Goal: Task Accomplishment & Management: Use online tool/utility

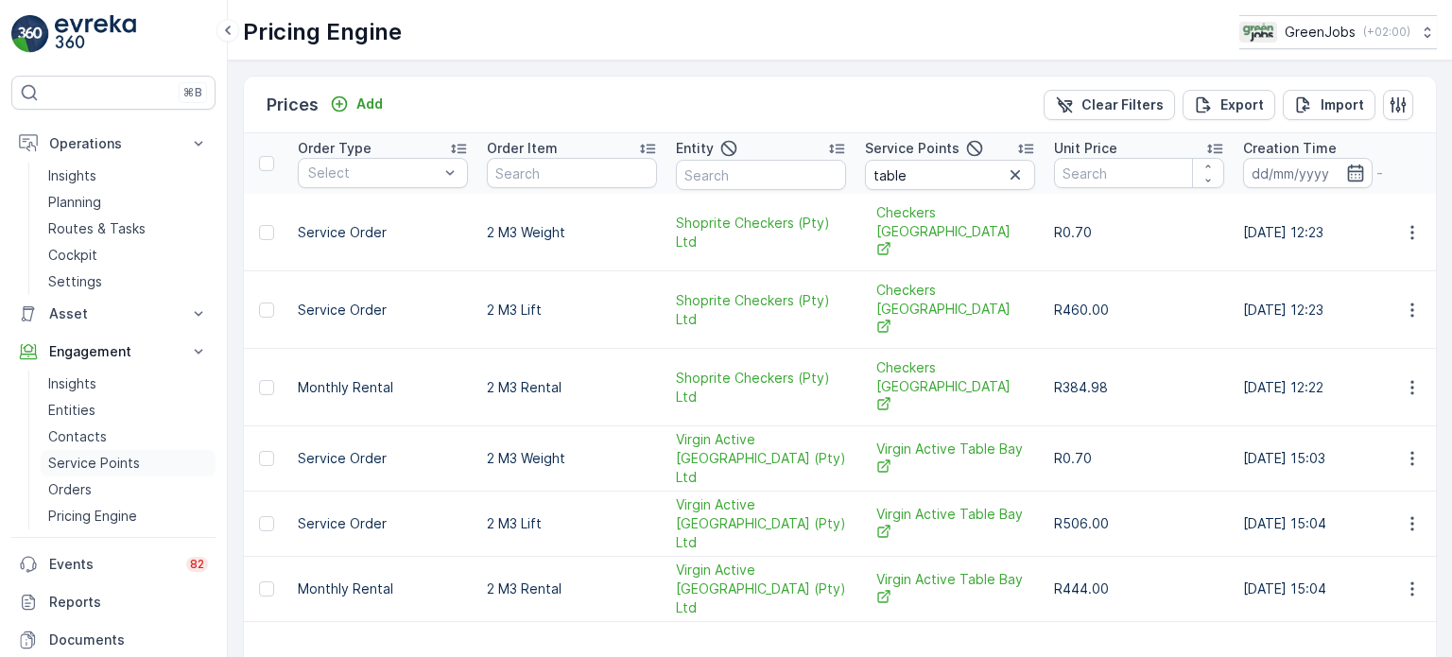
click at [76, 468] on p "Service Points" at bounding box center [94, 463] width 92 height 19
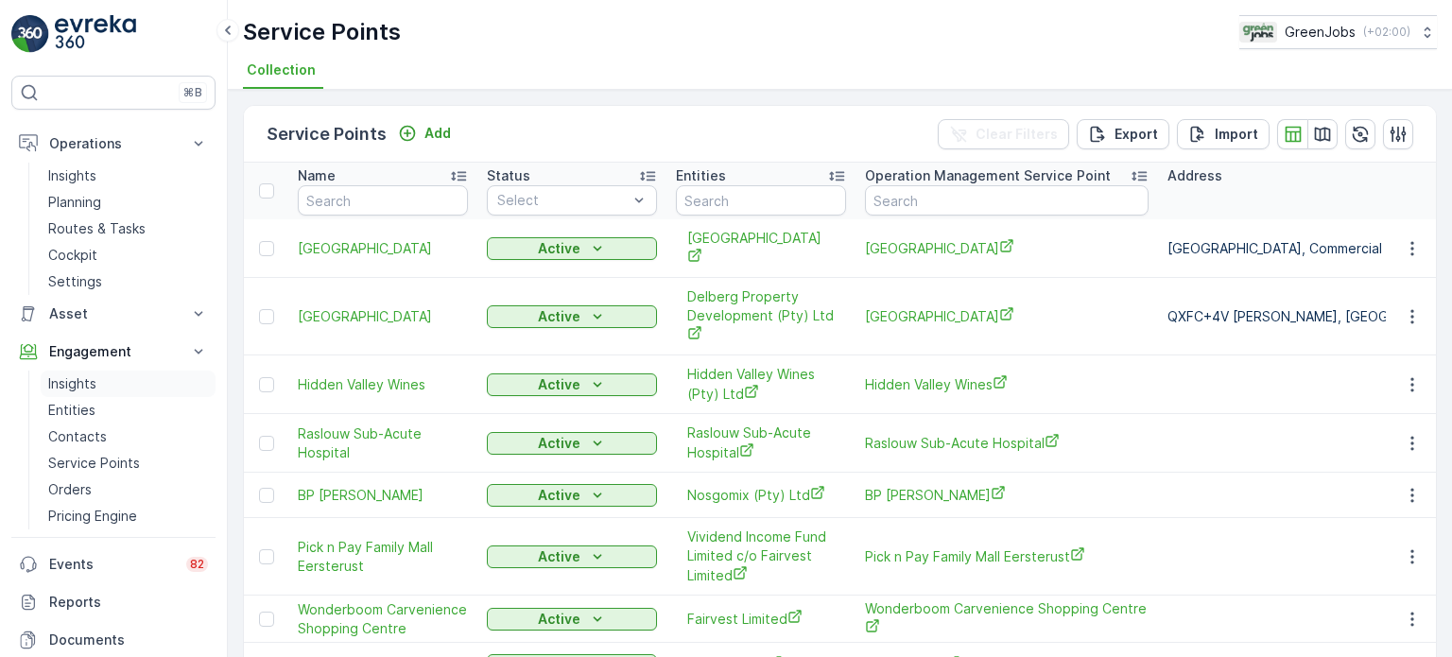
click at [83, 383] on p "Insights" at bounding box center [72, 383] width 48 height 19
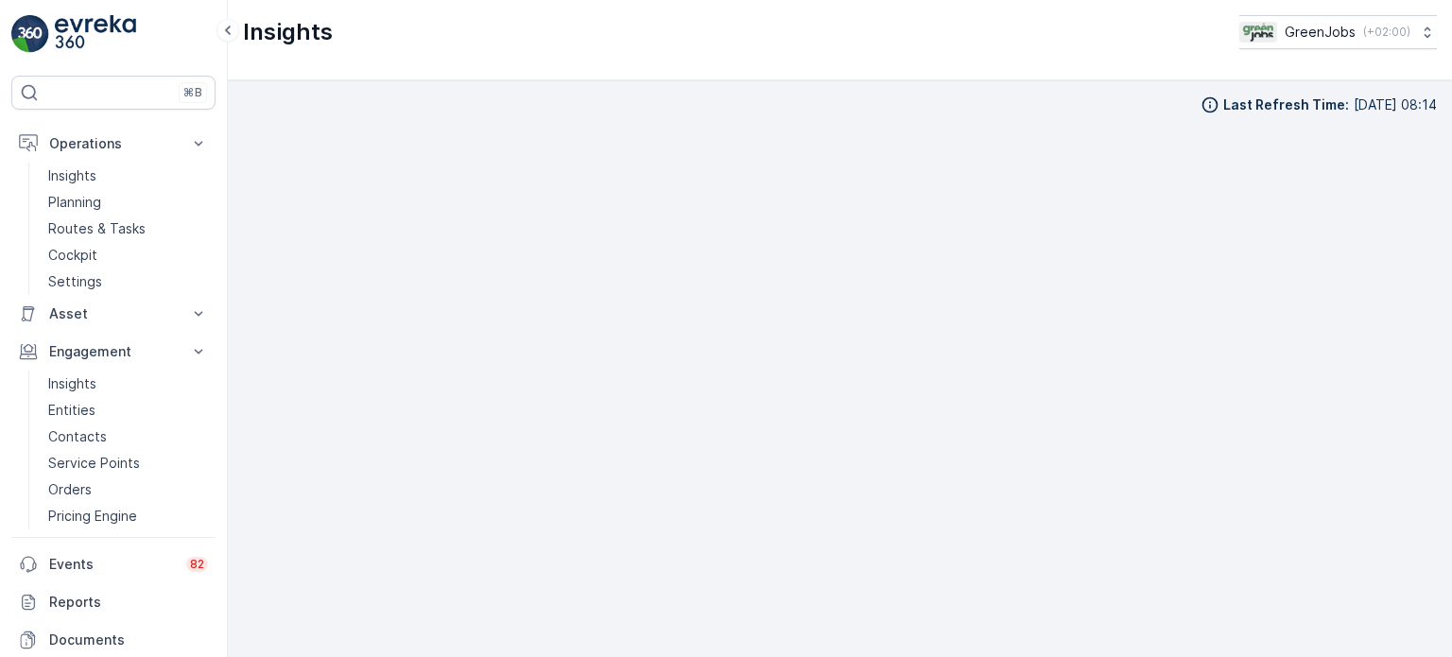
scroll to position [15, 0]
drag, startPoint x: 112, startPoint y: 219, endPoint x: 143, endPoint y: 216, distance: 31.4
click at [113, 221] on p "Routes & Tasks" at bounding box center [96, 228] width 97 height 19
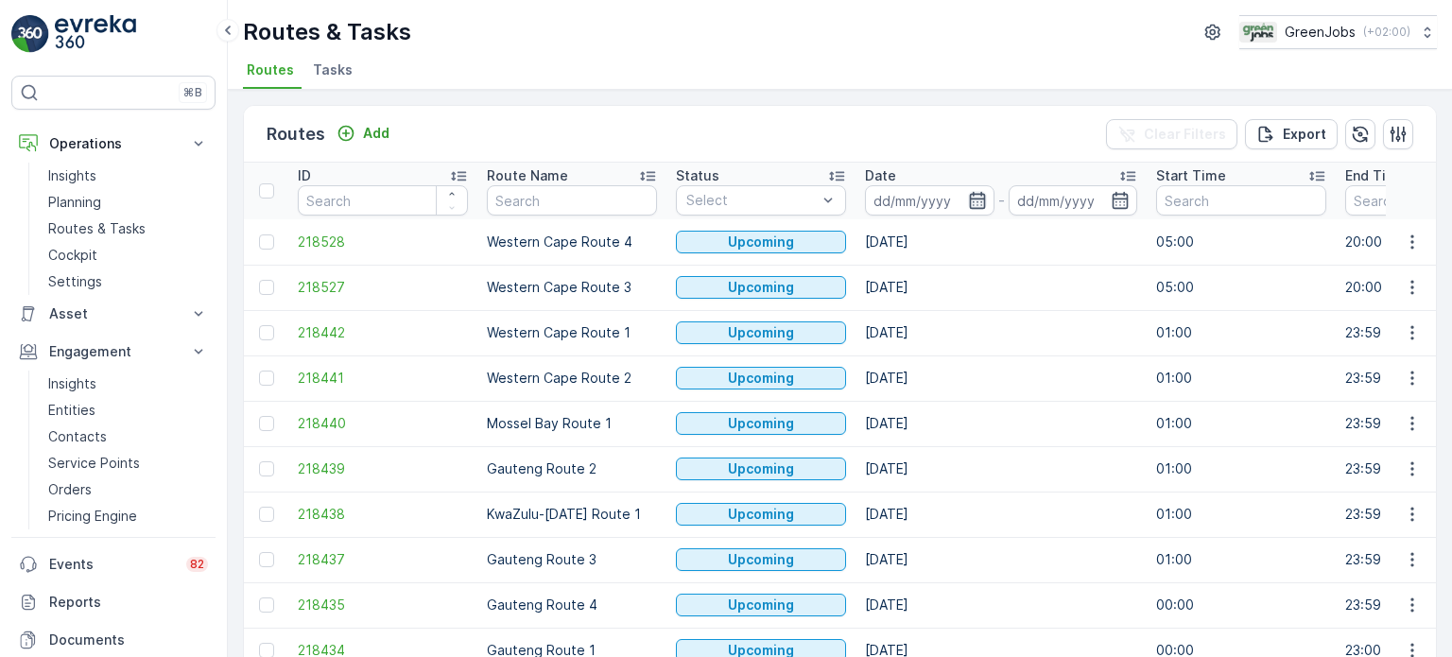
click at [974, 196] on icon "button" at bounding box center [977, 200] width 19 height 19
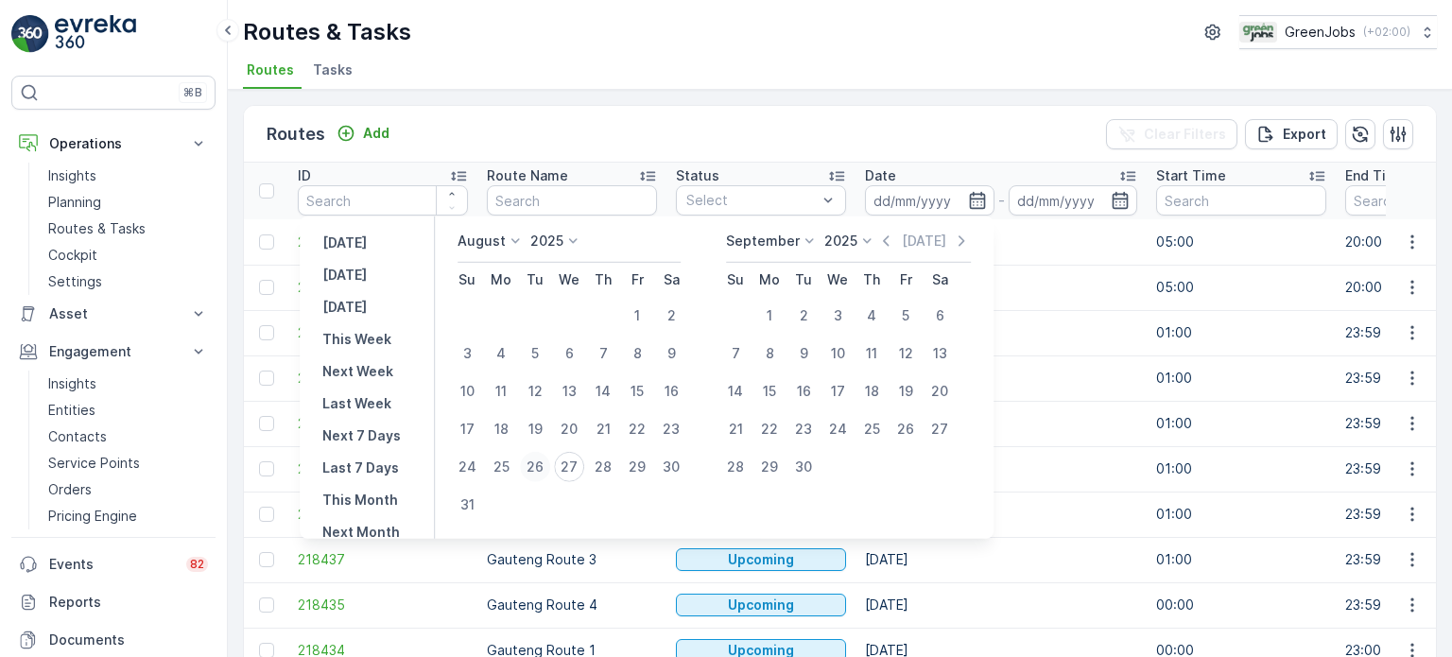
click at [547, 469] on div "26" at bounding box center [535, 467] width 30 height 30
type input "[DATE]"
click at [547, 469] on div "26" at bounding box center [535, 467] width 30 height 30
type input "[DATE]"
click at [547, 469] on div "26" at bounding box center [535, 467] width 30 height 30
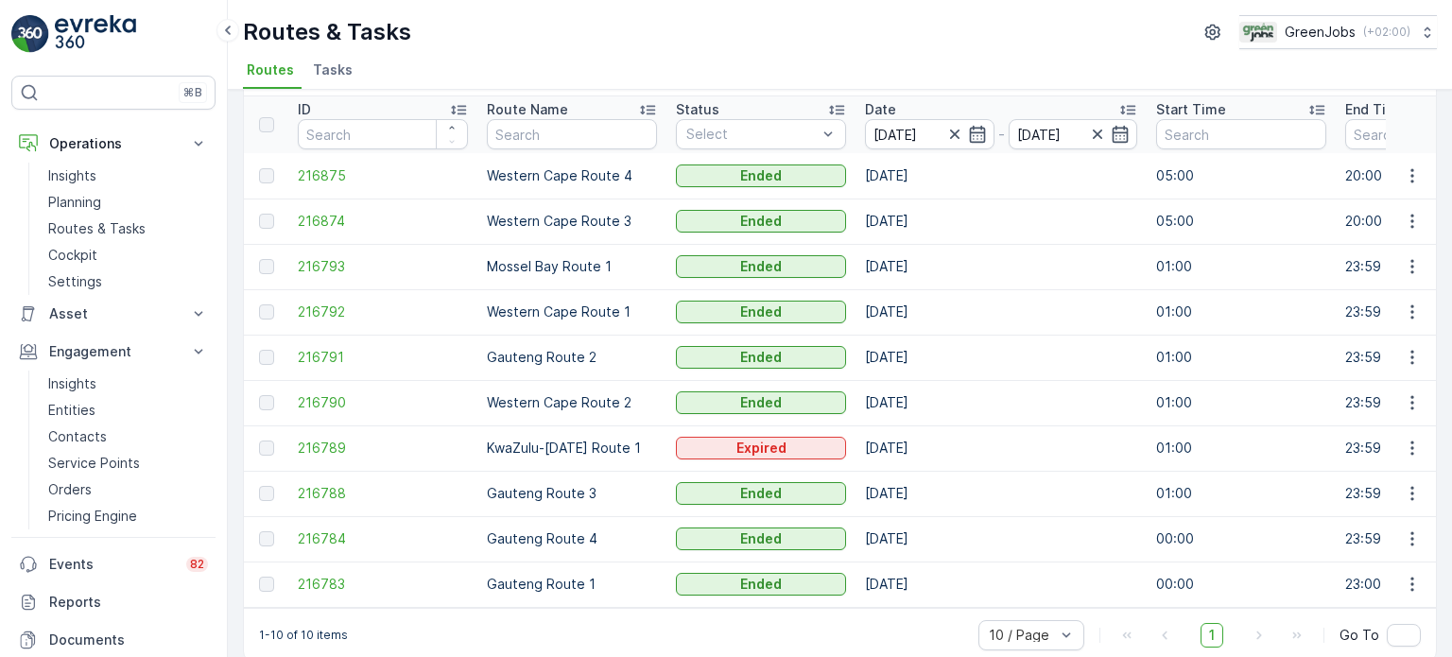
scroll to position [94, 0]
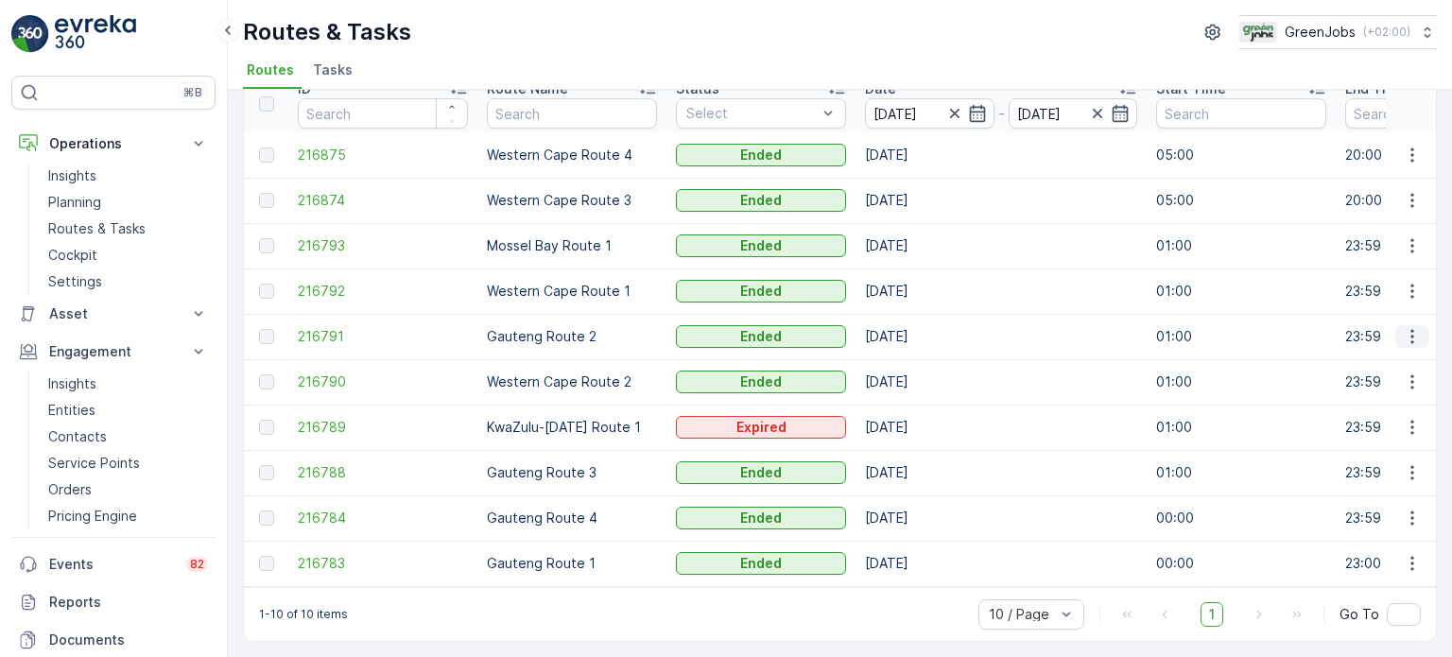
click at [1411, 330] on icon "button" at bounding box center [1412, 336] width 19 height 19
click at [1348, 358] on span "See More Details" at bounding box center [1368, 356] width 110 height 19
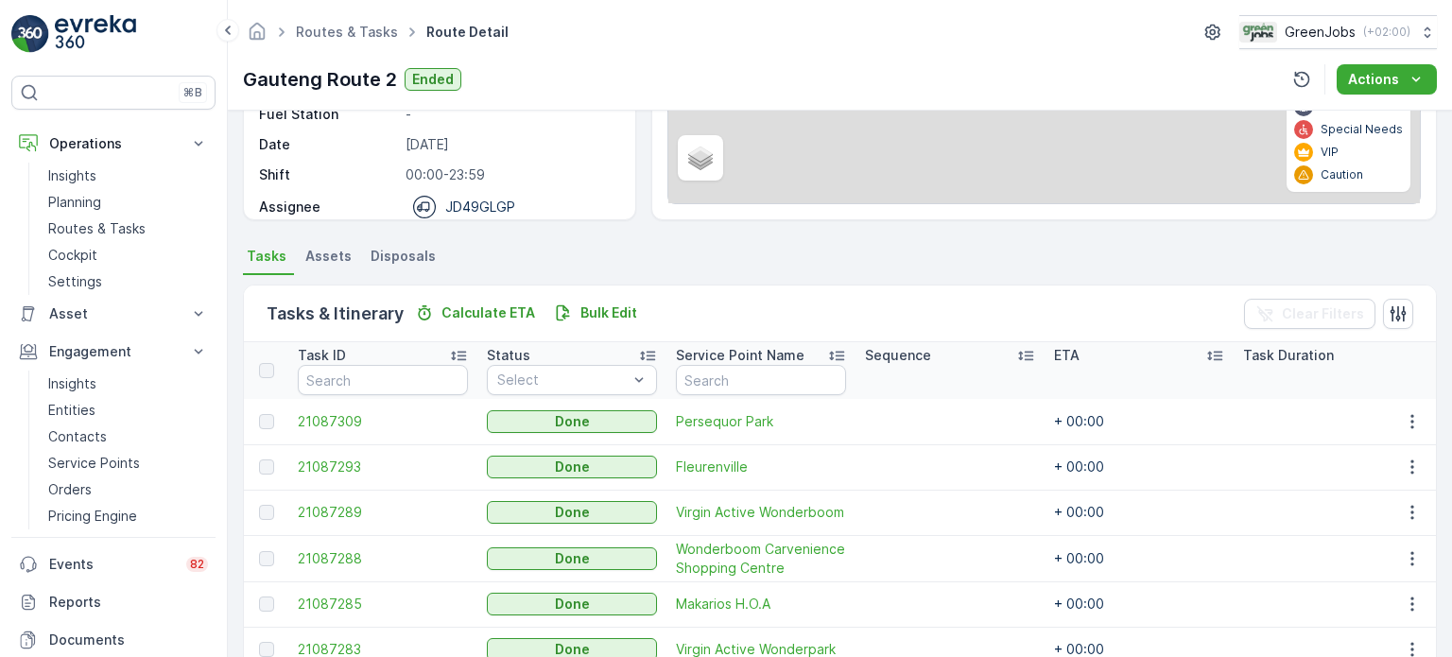
scroll to position [378, 0]
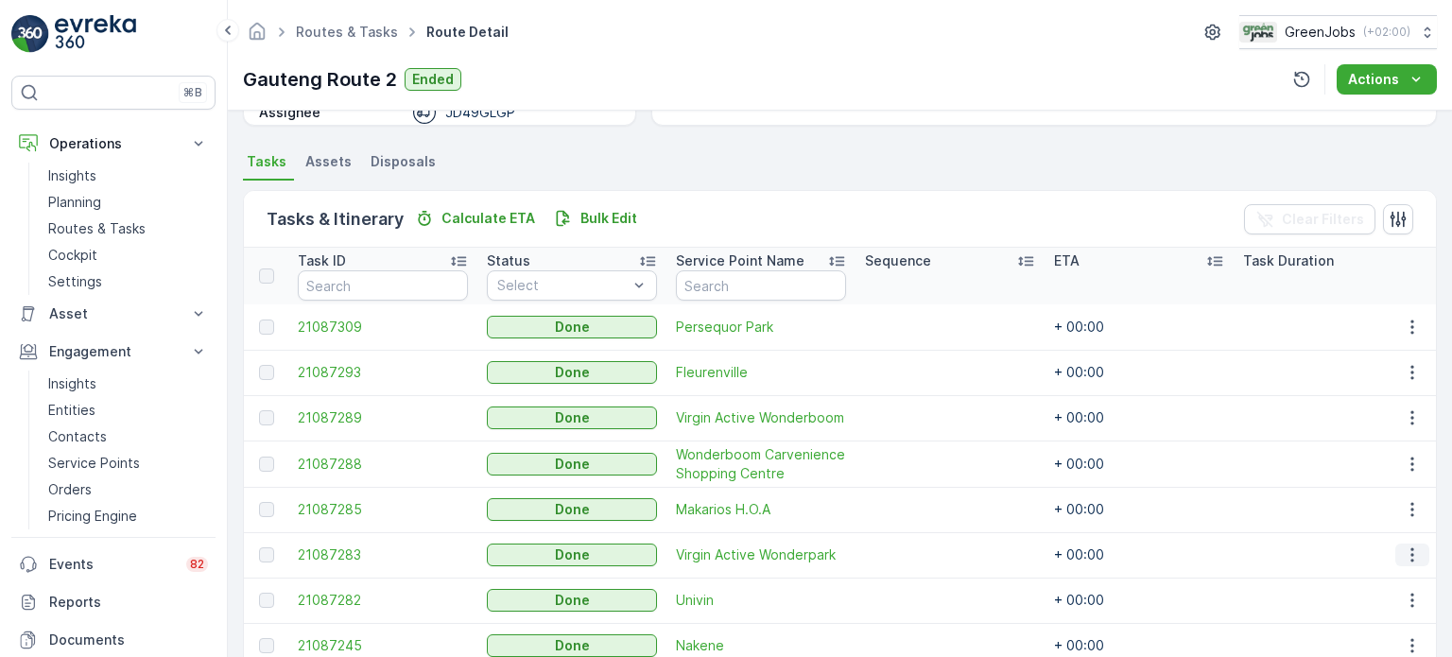
click at [1410, 552] on icon "button" at bounding box center [1412, 555] width 19 height 19
click at [1386, 574] on span "See More Details" at bounding box center [1390, 581] width 110 height 19
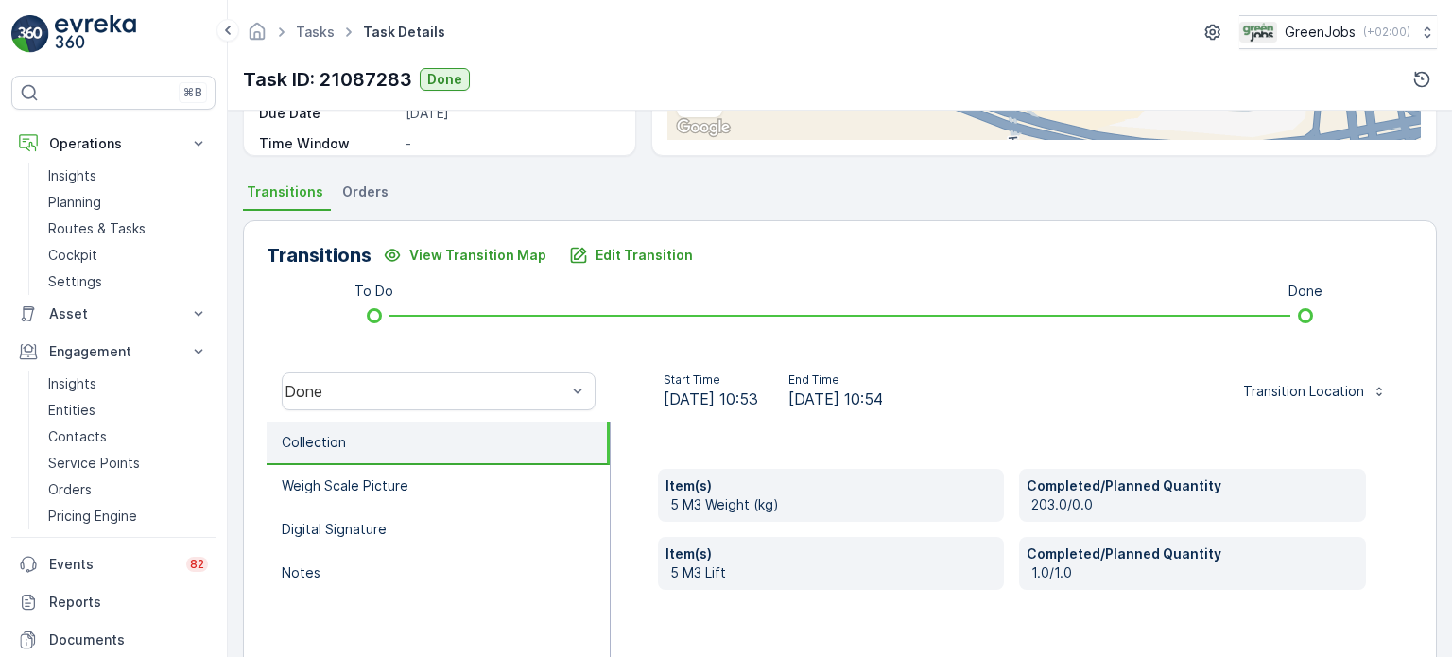
scroll to position [378, 0]
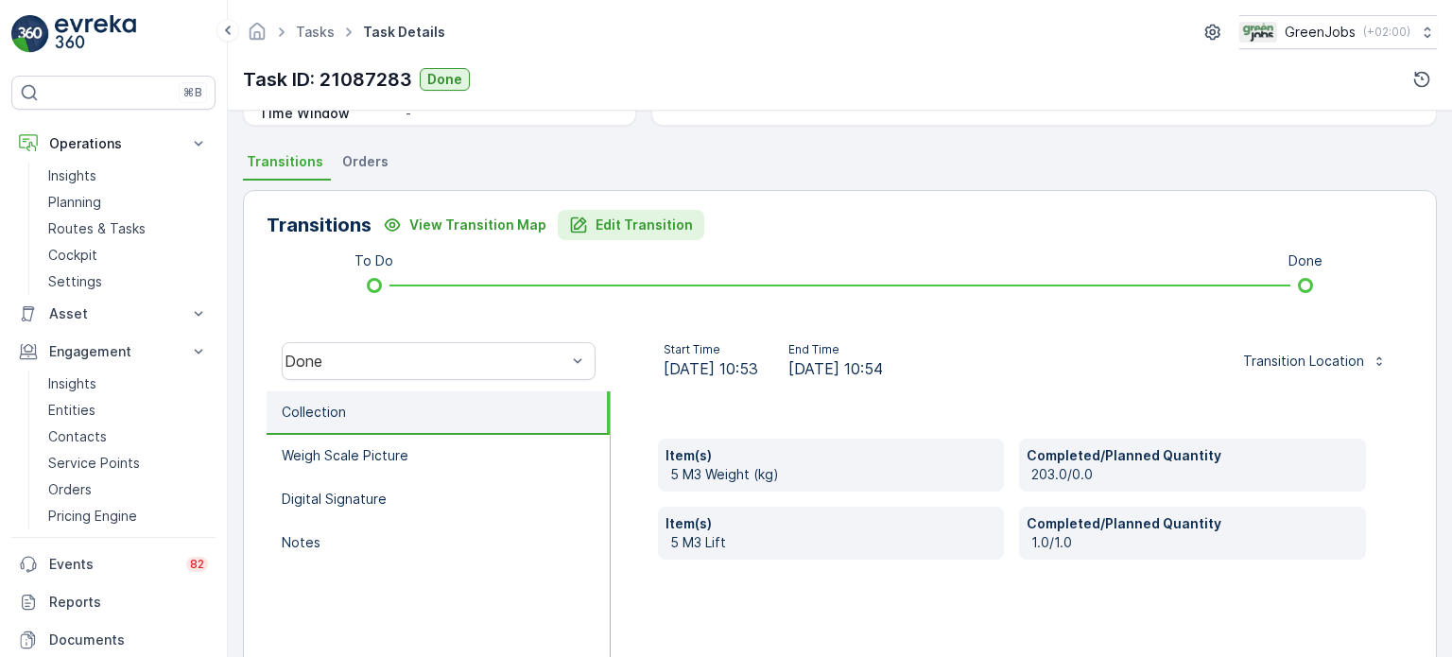
click at [647, 228] on p "Edit Transition" at bounding box center [644, 225] width 97 height 19
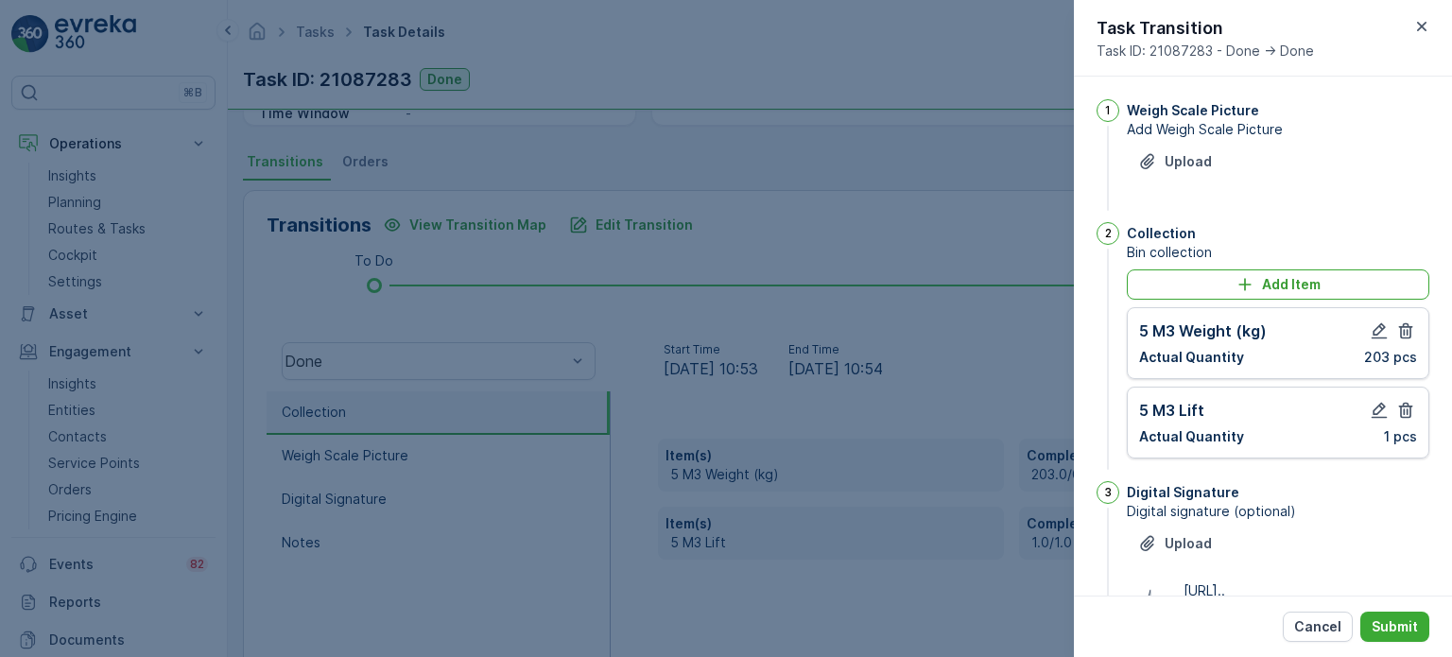
scroll to position [247, 0]
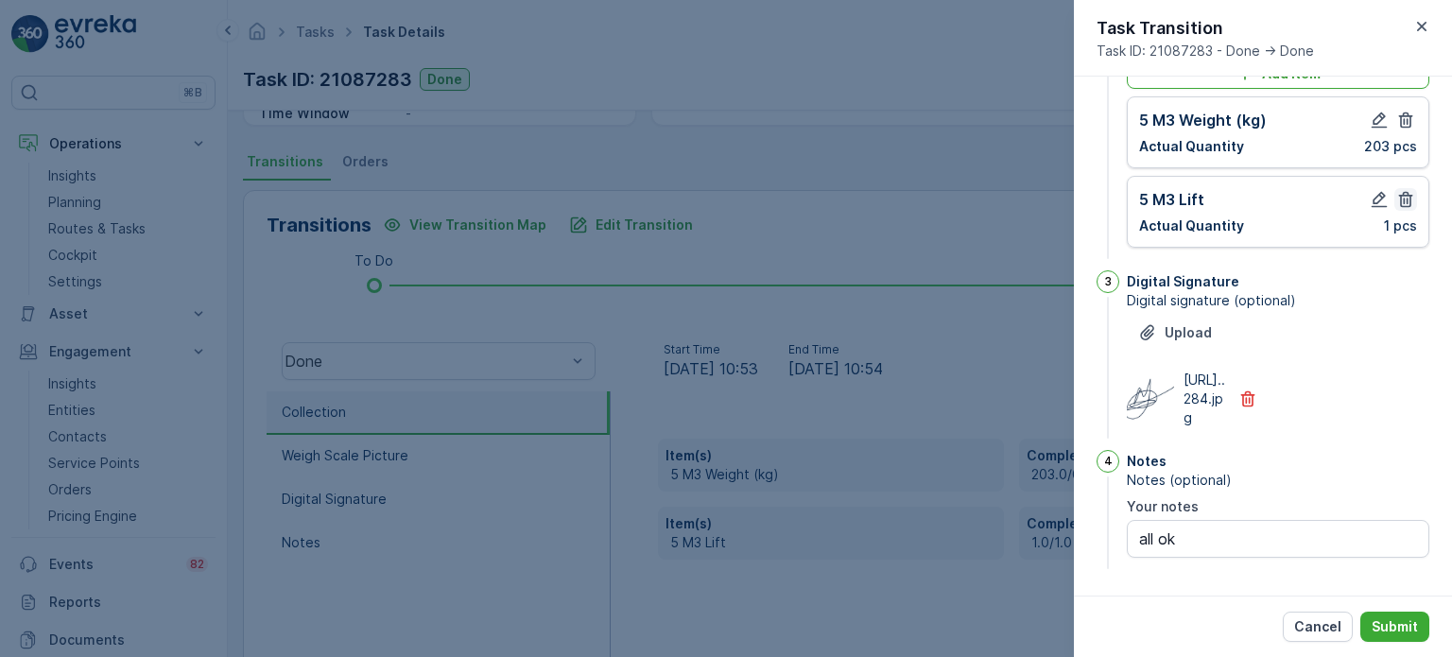
click at [1402, 190] on icon "button" at bounding box center [1406, 199] width 19 height 19
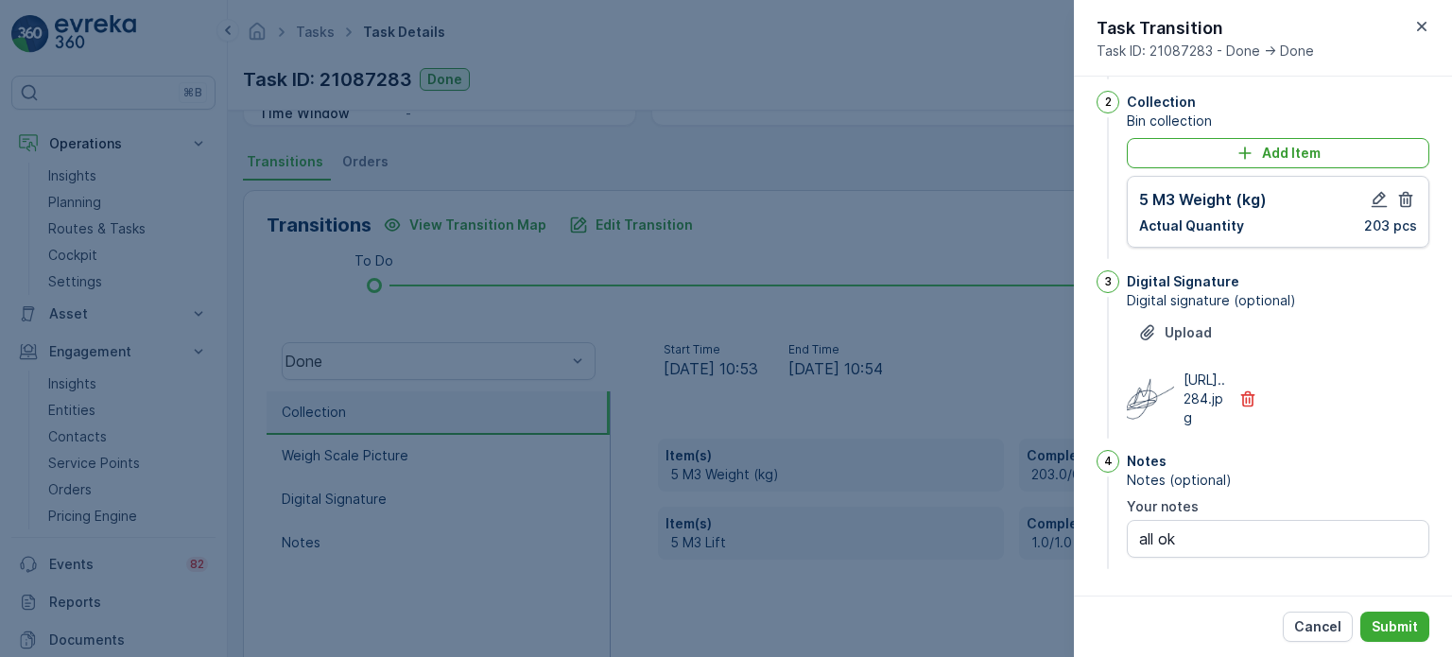
scroll to position [167, 0]
click at [1404, 190] on icon "button" at bounding box center [1406, 199] width 19 height 19
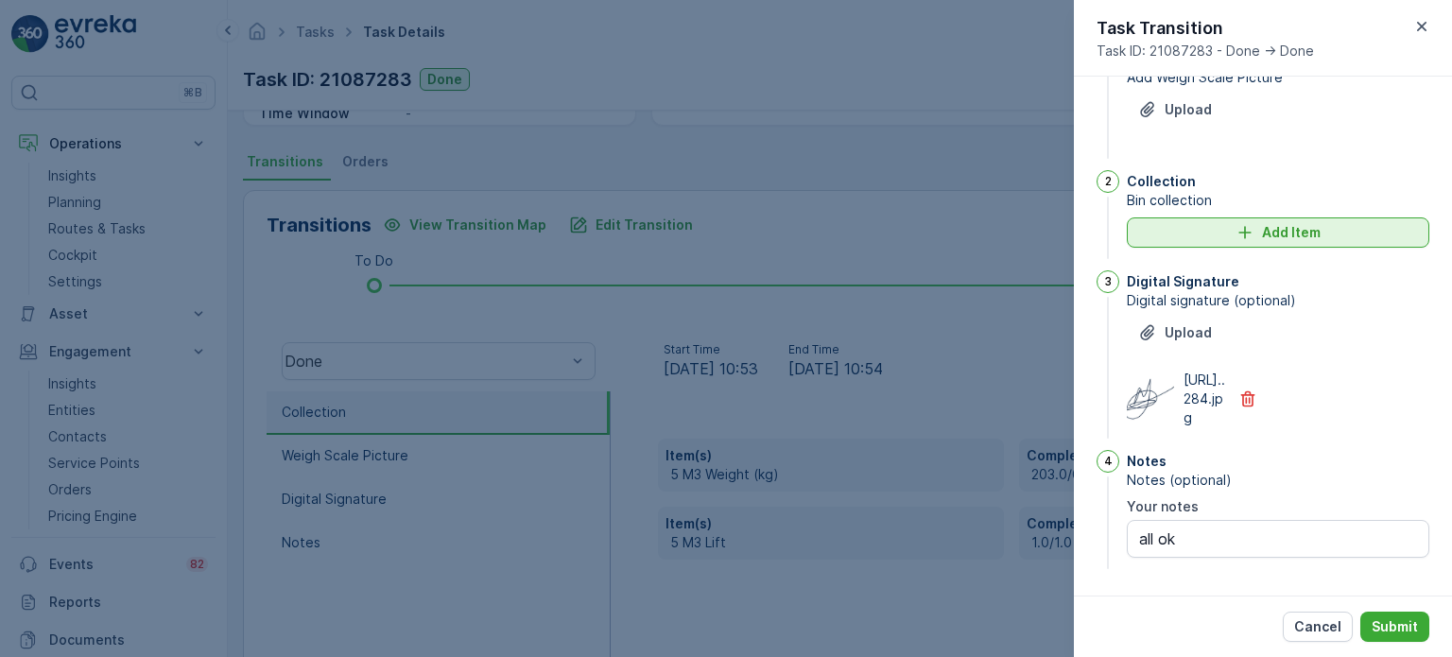
click at [1154, 217] on button "Add Item" at bounding box center [1278, 232] width 303 height 30
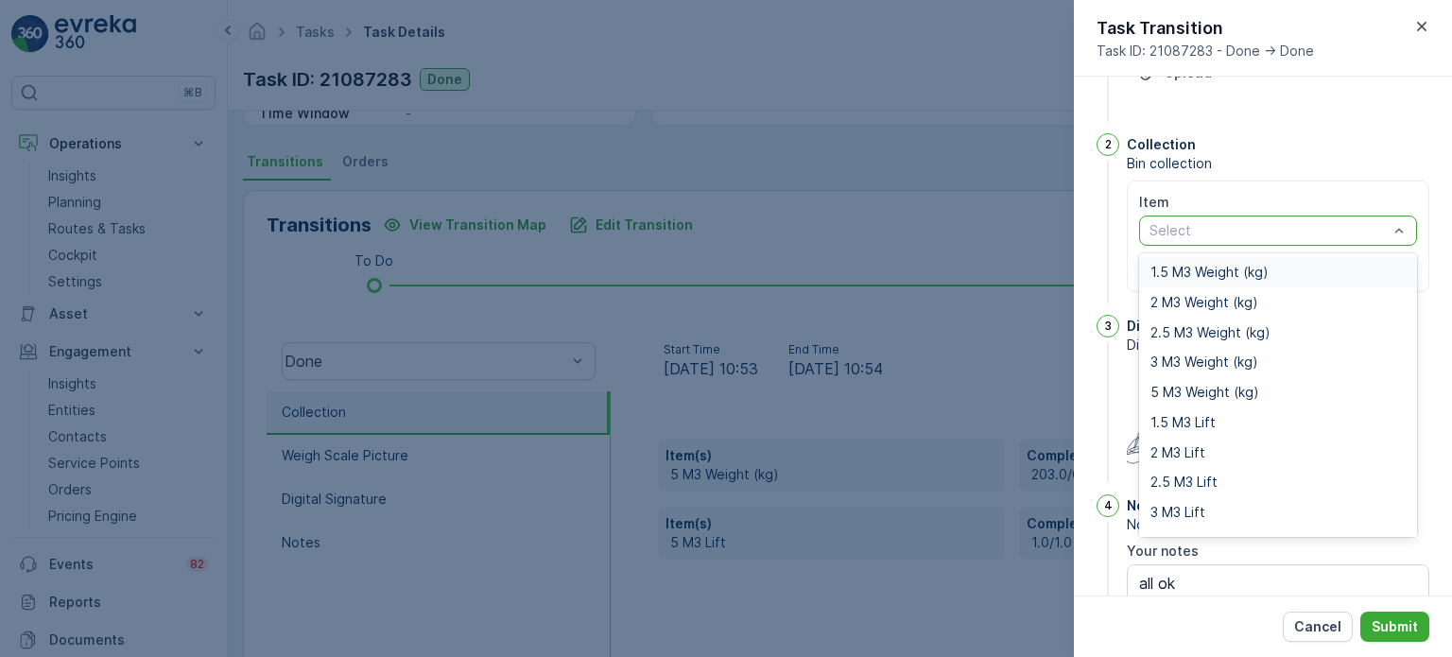
click at [1215, 235] on div at bounding box center [1269, 230] width 242 height 15
click at [1203, 351] on div "3 M3 Weight (kg)" at bounding box center [1278, 362] width 278 height 30
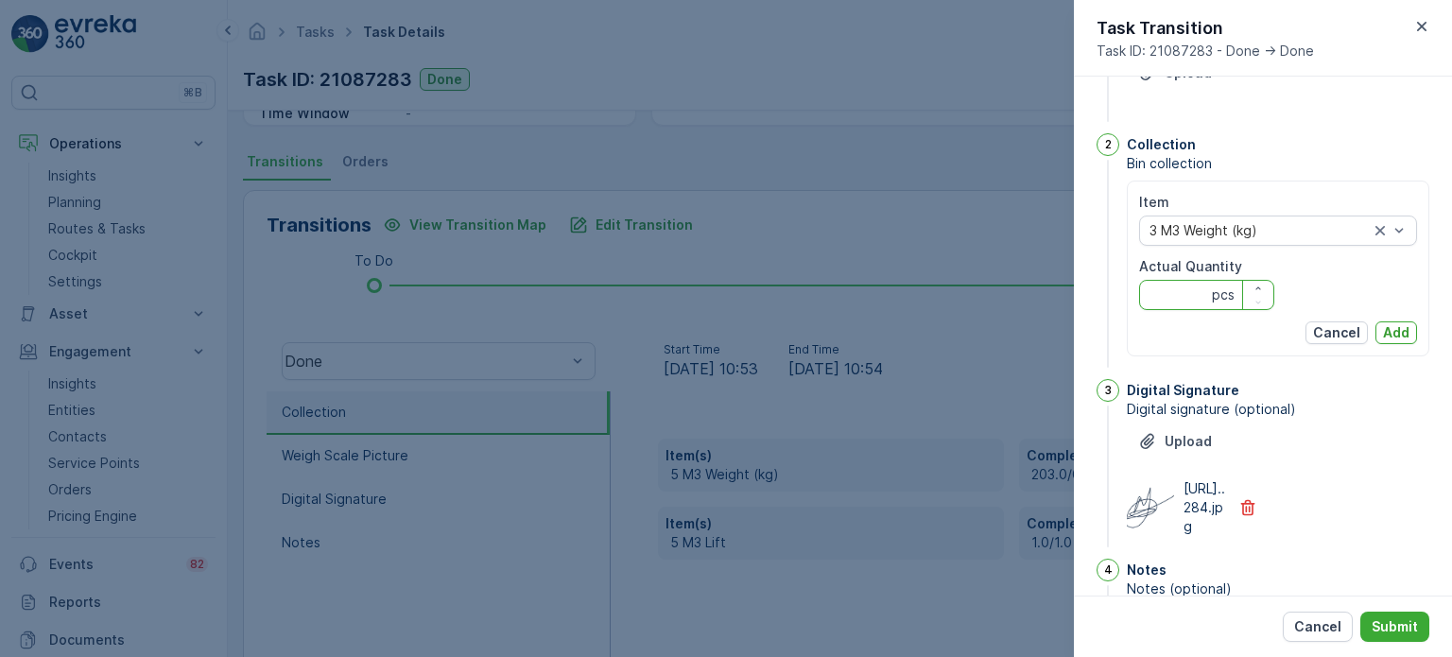
click at [1155, 290] on Quantity "Actual Quantity" at bounding box center [1206, 295] width 135 height 30
type Quantity "203"
click at [1406, 329] on button "Add" at bounding box center [1397, 332] width 42 height 23
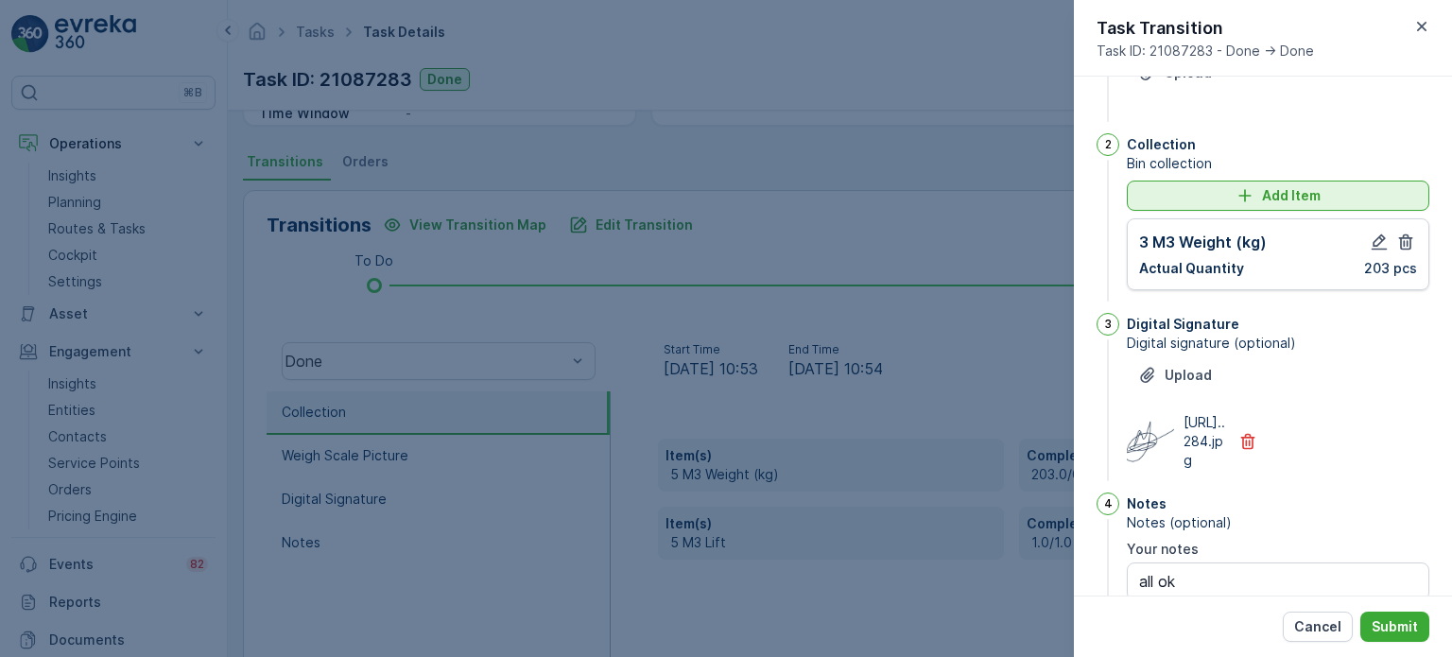
click at [1184, 195] on div "Add Item" at bounding box center [1278, 195] width 280 height 19
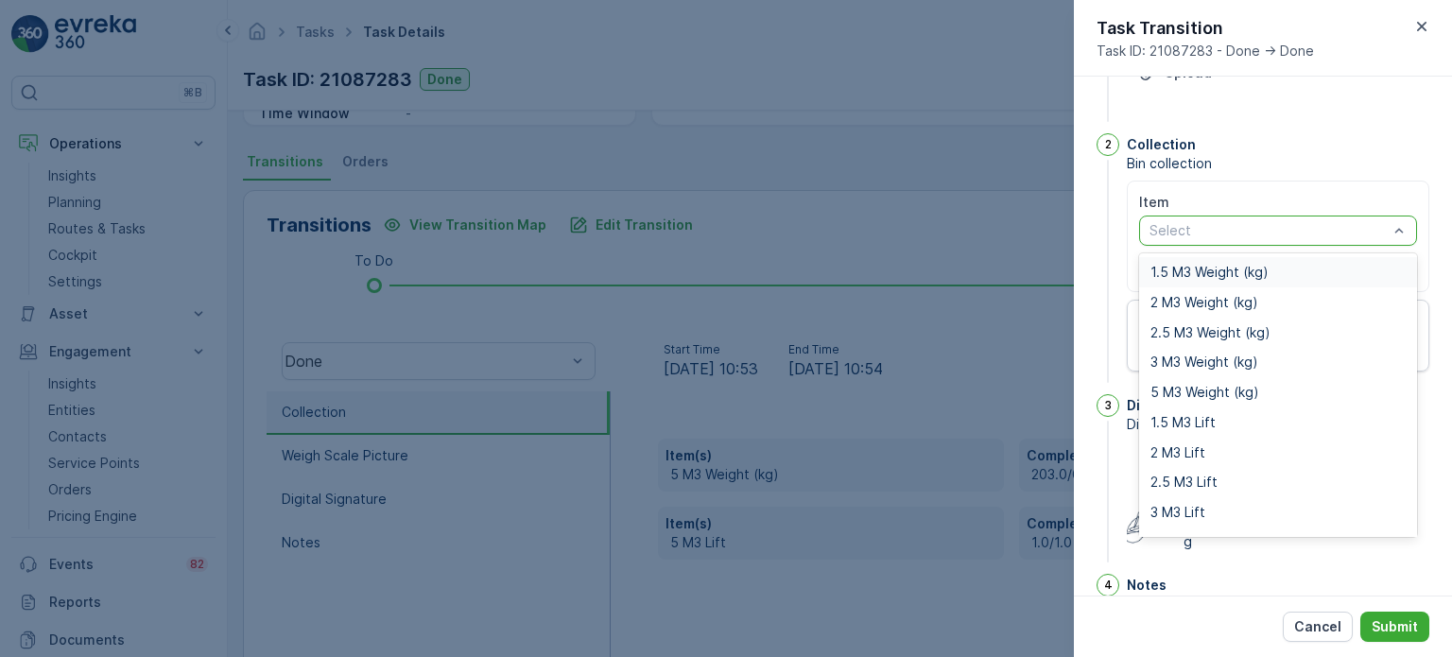
click at [1180, 229] on div at bounding box center [1269, 230] width 242 height 15
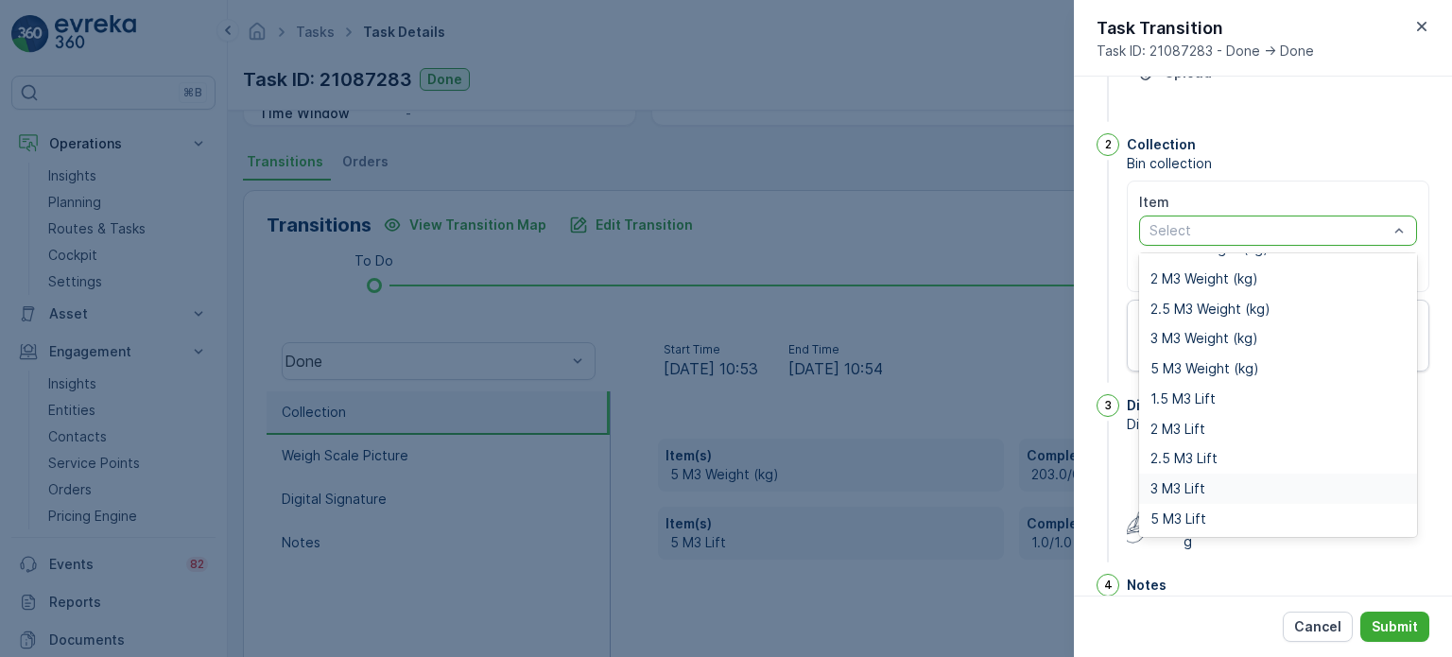
click at [1184, 488] on span "3 M3 Lift" at bounding box center [1178, 488] width 55 height 15
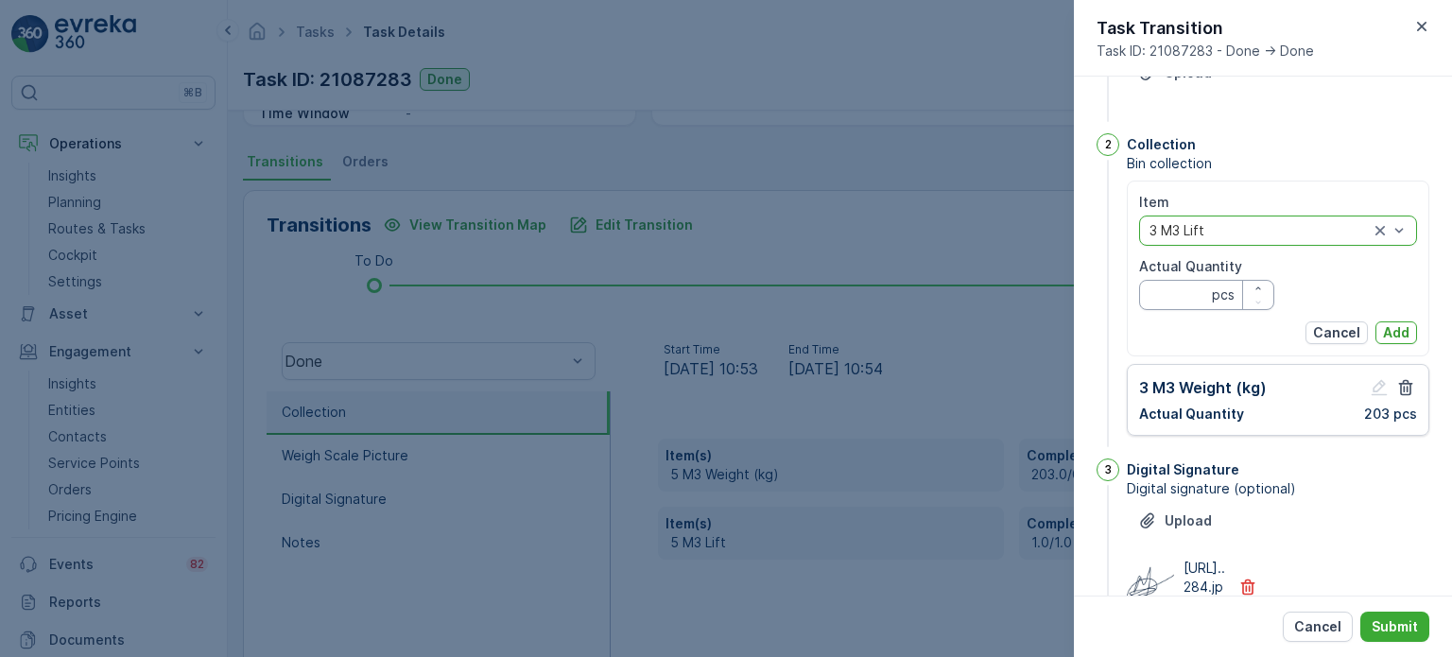
click at [1151, 296] on Quantity "Actual Quantity" at bounding box center [1206, 295] width 135 height 30
type Quantity "1"
click at [1394, 324] on p "Add" at bounding box center [1396, 332] width 26 height 19
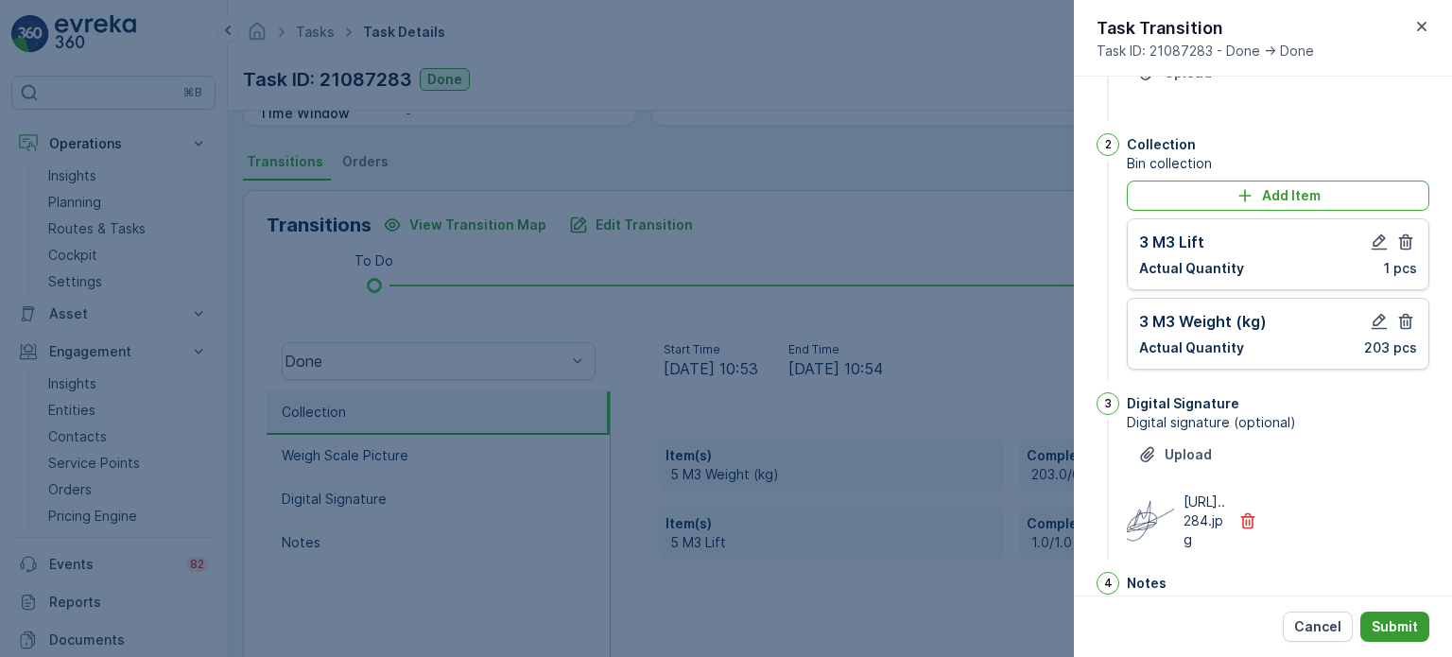
click at [1423, 629] on button "Submit" at bounding box center [1395, 627] width 69 height 30
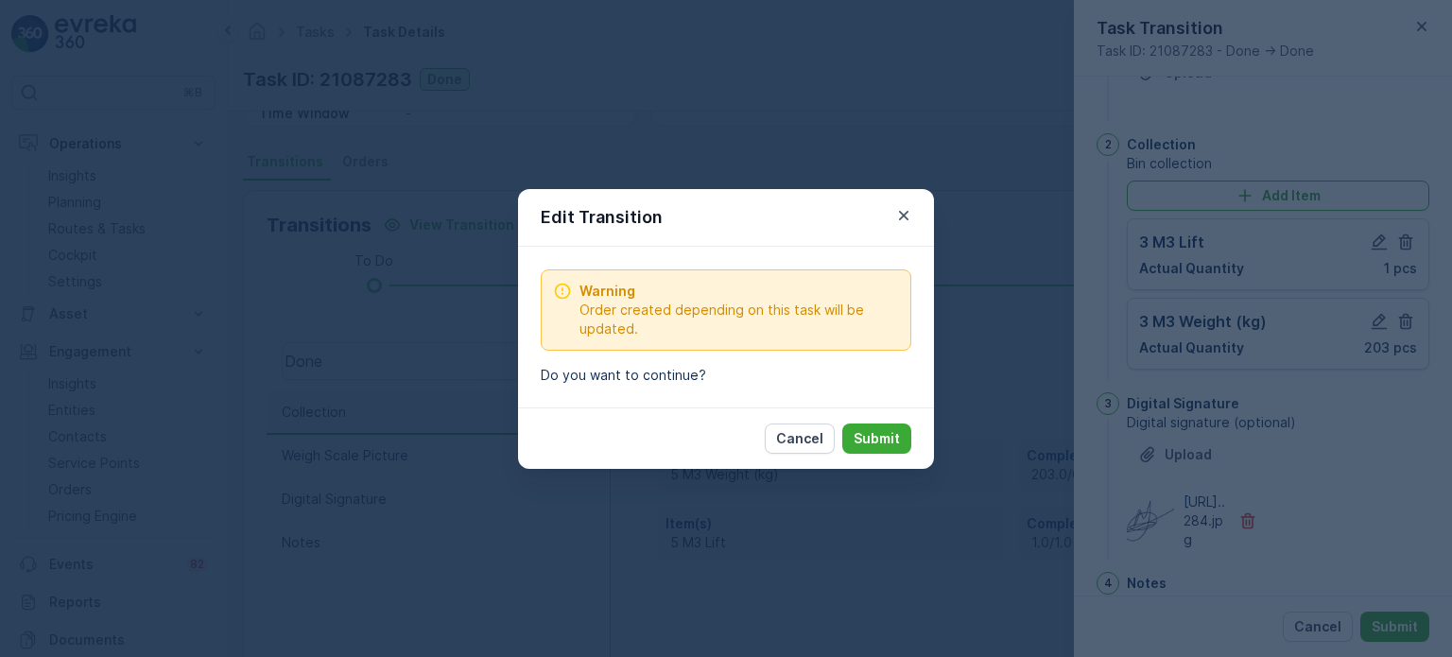
click at [873, 422] on div "Cancel Submit" at bounding box center [726, 438] width 416 height 61
click at [886, 434] on p "Submit" at bounding box center [877, 438] width 46 height 19
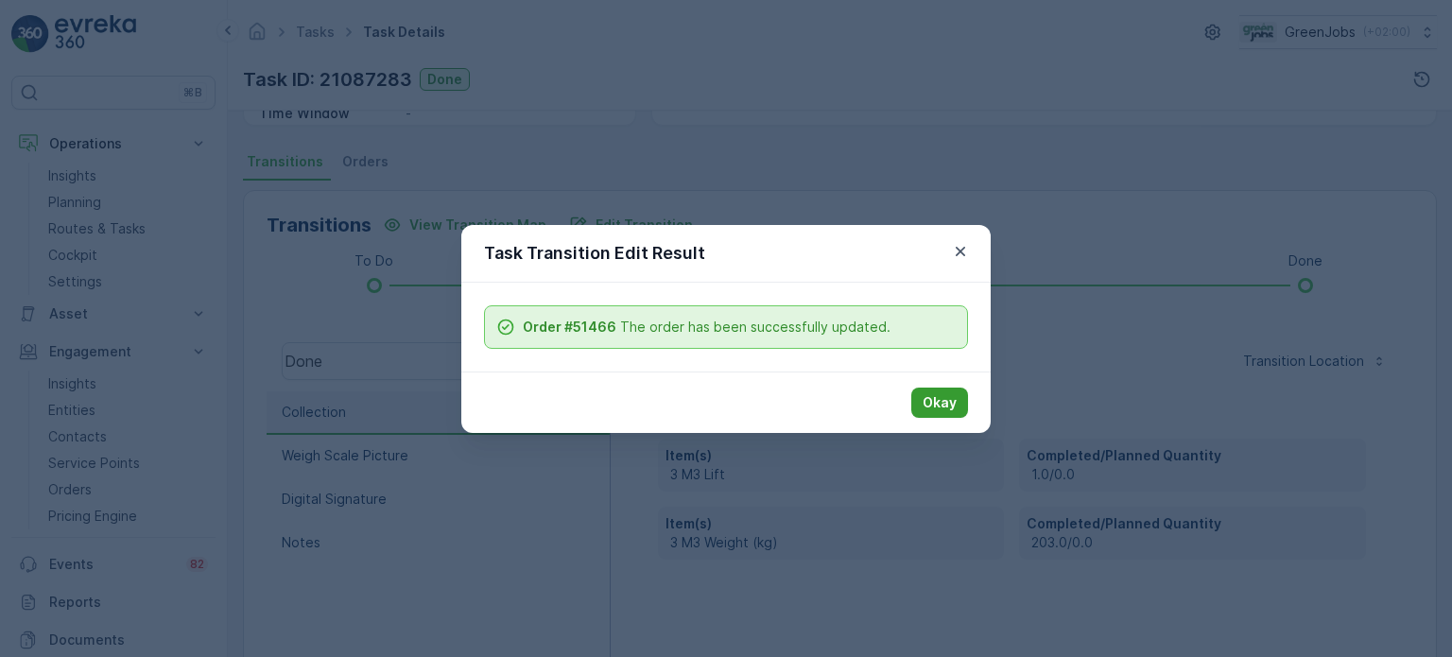
click at [957, 404] on button "Okay" at bounding box center [939, 403] width 57 height 30
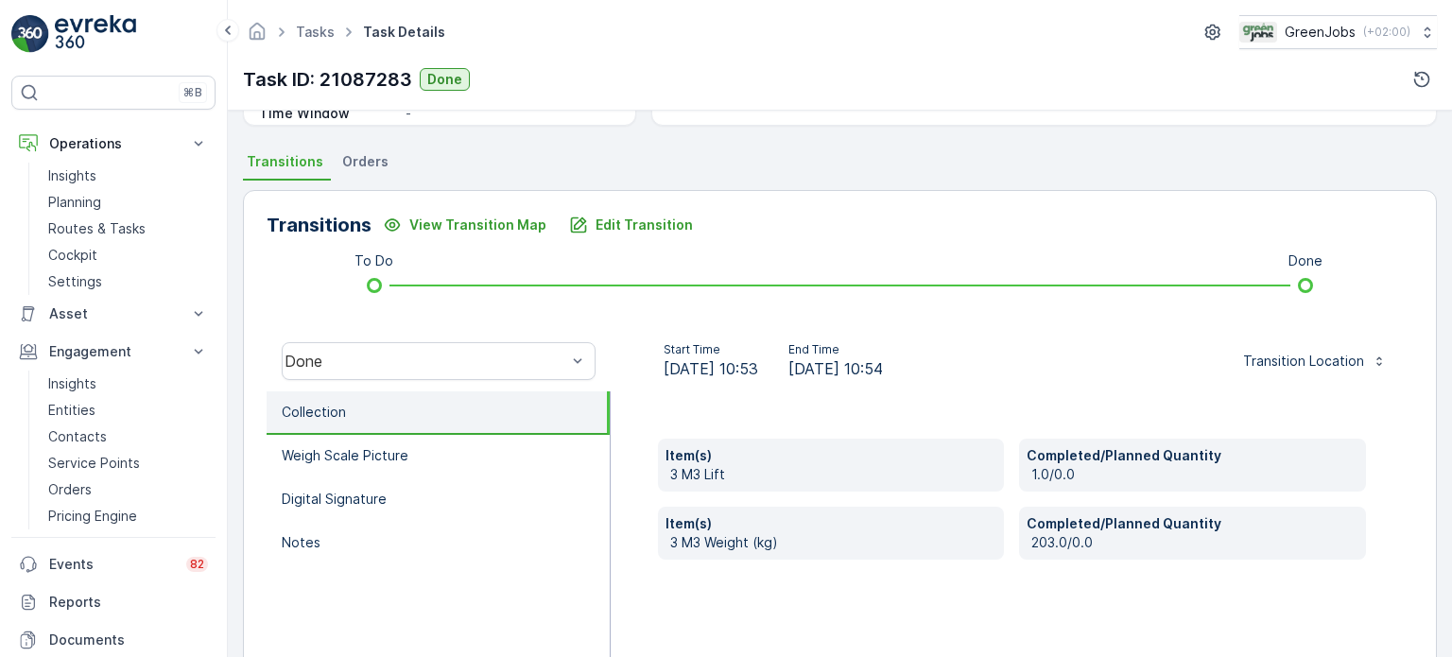
click at [369, 160] on span "Orders" at bounding box center [365, 161] width 46 height 19
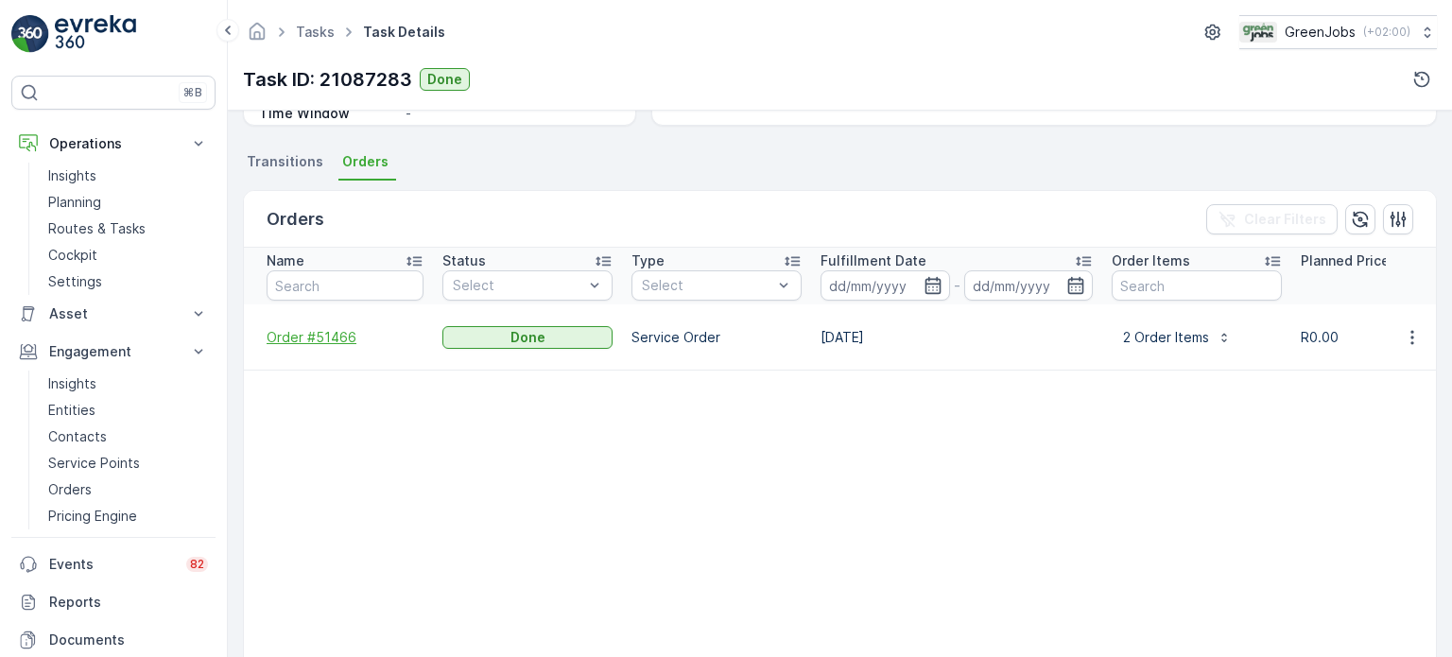
click at [332, 328] on span "Order #51466" at bounding box center [345, 337] width 157 height 19
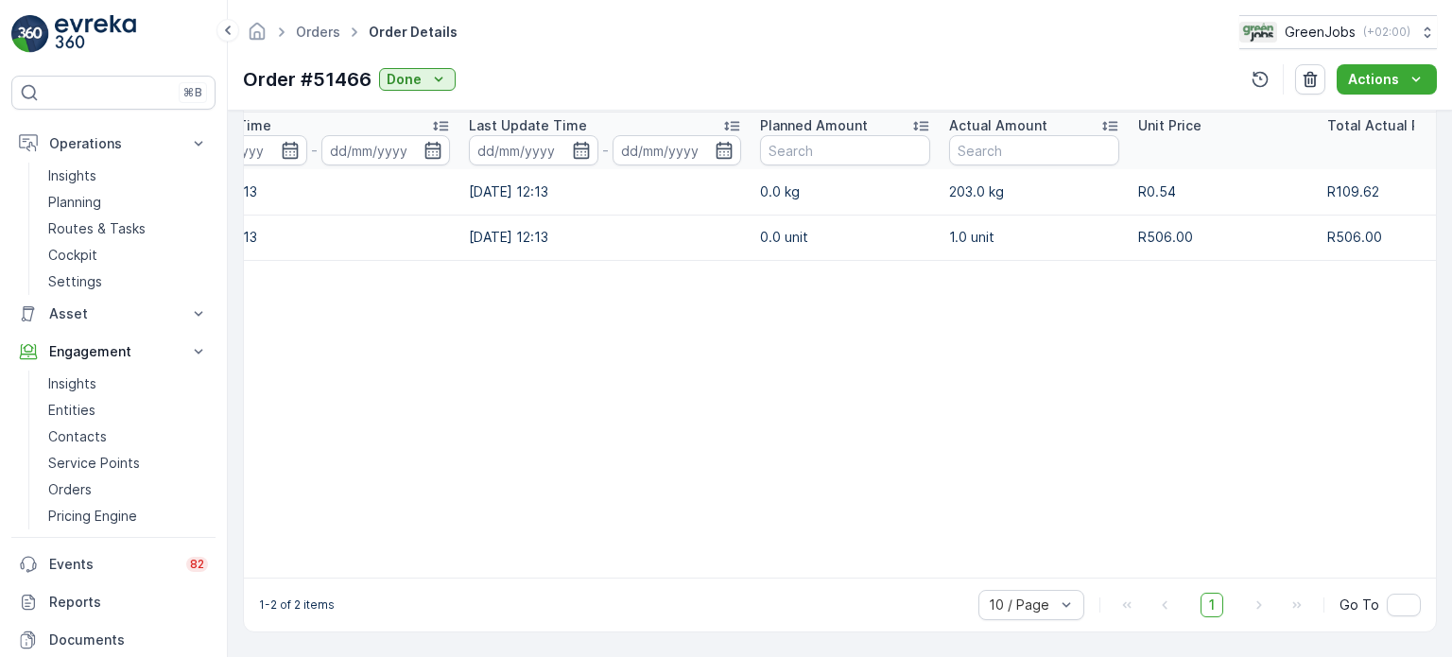
scroll to position [0, 362]
